Goal: Transaction & Acquisition: Obtain resource

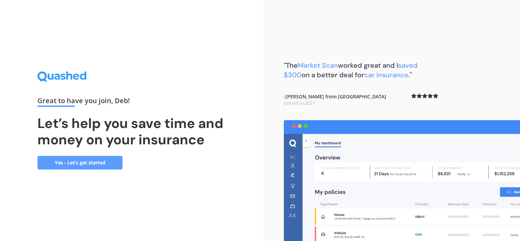
click at [94, 160] on link "Yes - Let’s get started" at bounding box center [79, 163] width 85 height 14
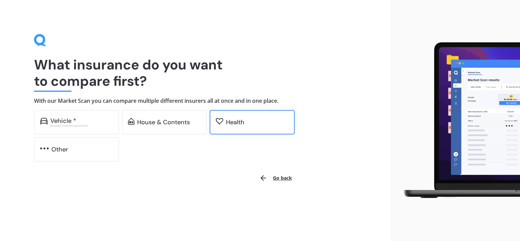
click at [255, 127] on div "Health" at bounding box center [252, 122] width 85 height 25
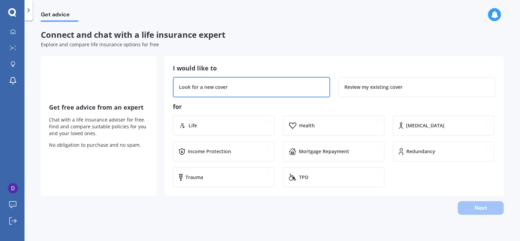
click at [250, 86] on div "Look for a new cover" at bounding box center [251, 87] width 145 height 7
click at [308, 124] on div "Health" at bounding box center [307, 125] width 16 height 7
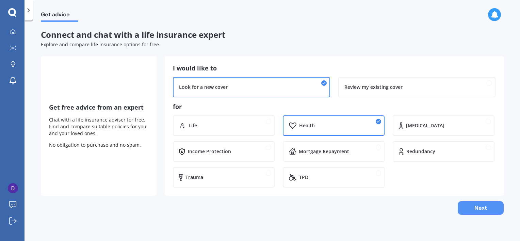
click at [471, 210] on button "Next" at bounding box center [481, 208] width 46 height 14
